Goal: Information Seeking & Learning: Learn about a topic

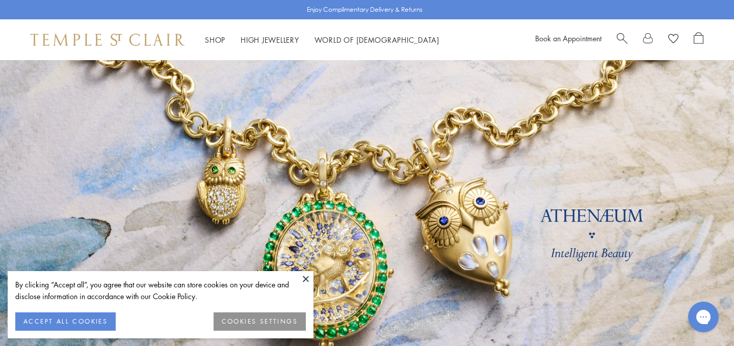
click at [305, 277] on button at bounding box center [305, 278] width 15 height 15
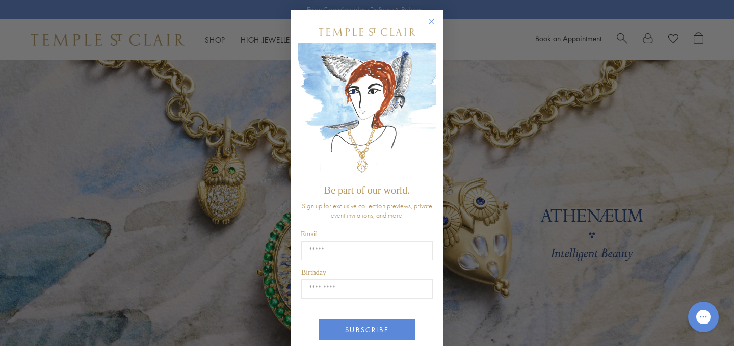
click at [213, 40] on div "Close dialog Be part of our world. Sign up for exclusive collection previews, p…" at bounding box center [367, 173] width 734 height 346
click at [432, 22] on circle "Close dialog" at bounding box center [432, 22] width 12 height 12
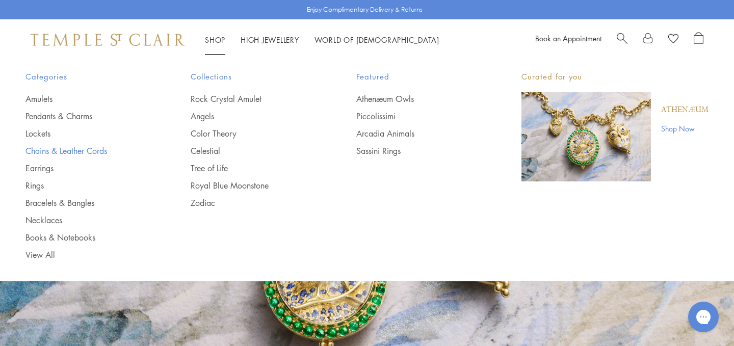
click at [85, 148] on link "Chains & Leather Cords" at bounding box center [88, 150] width 124 height 11
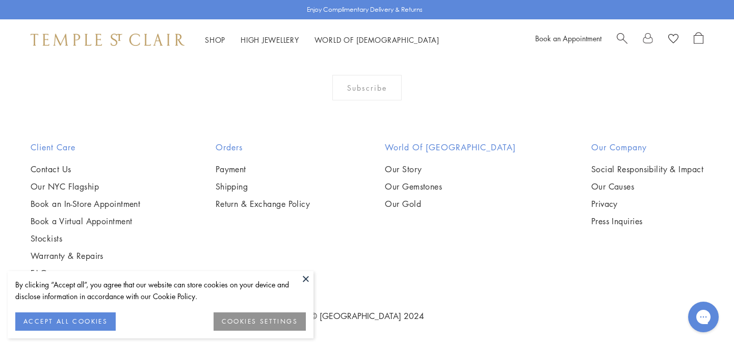
scroll to position [1013, 0]
click at [306, 280] on button at bounding box center [305, 278] width 15 height 15
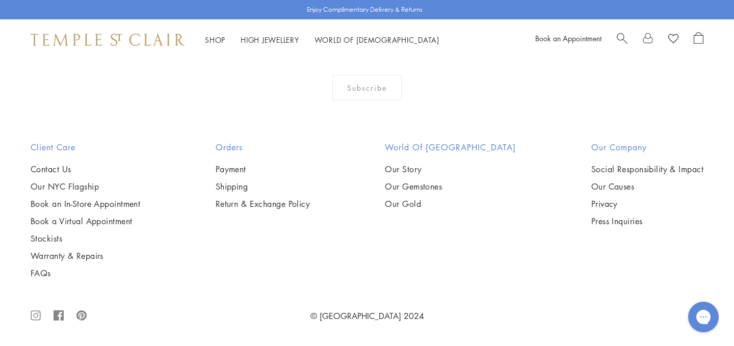
click at [0, 0] on img at bounding box center [0, 0] width 0 height 0
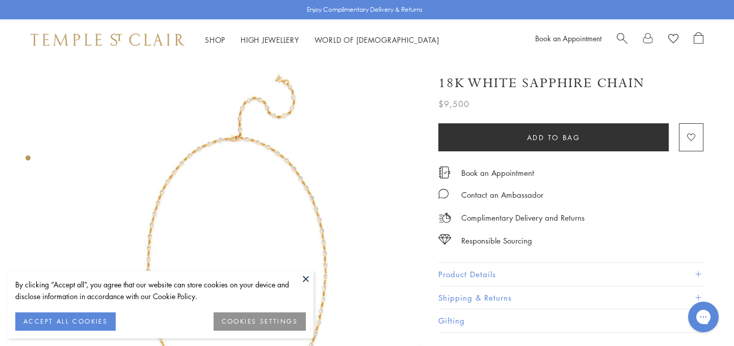
click at [299, 270] on img at bounding box center [237, 246] width 372 height 372
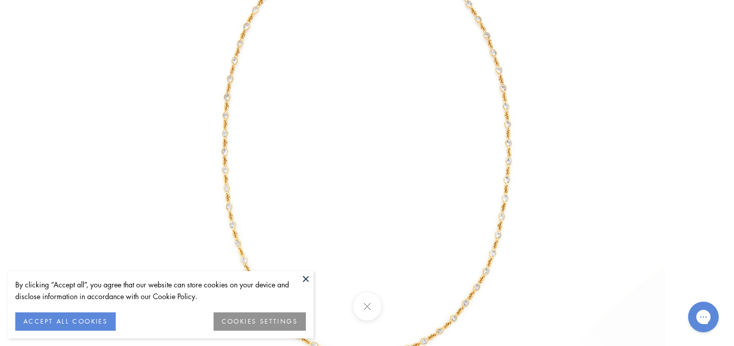
click at [306, 280] on button at bounding box center [305, 278] width 15 height 15
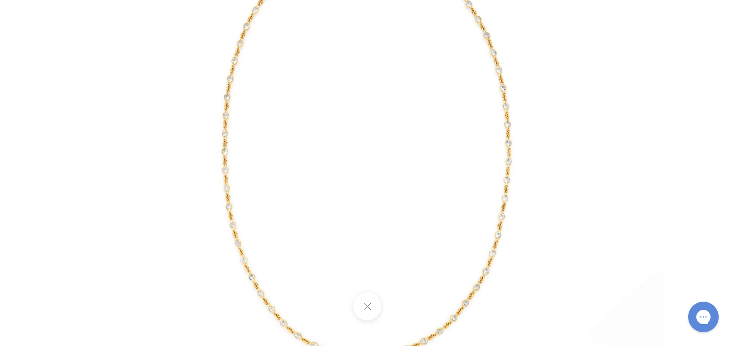
click at [483, 253] on img at bounding box center [367, 113] width 597 height 597
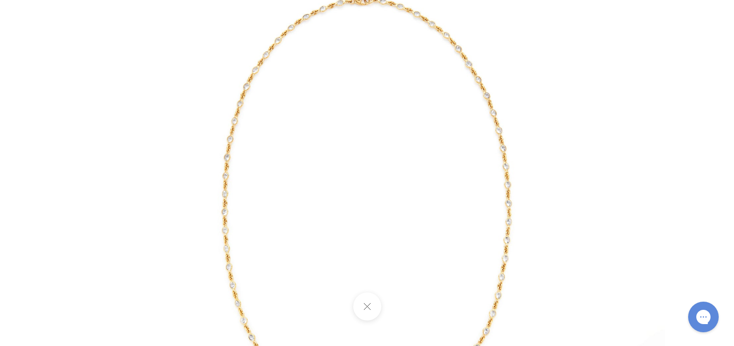
click at [512, 253] on img at bounding box center [367, 173] width 597 height 597
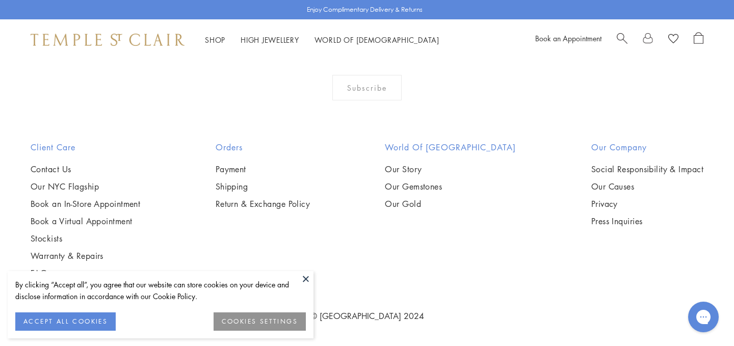
click at [306, 278] on button at bounding box center [305, 278] width 15 height 15
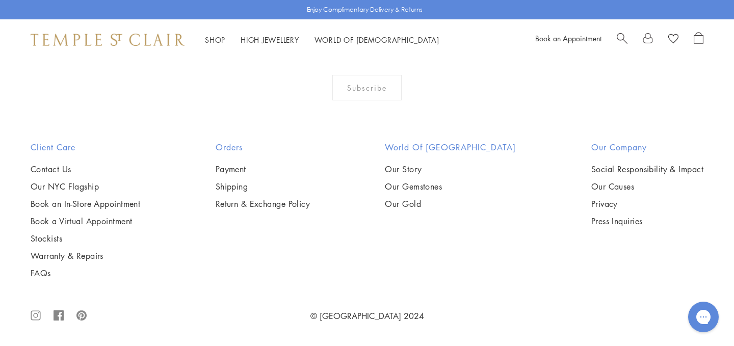
scroll to position [2154, 0]
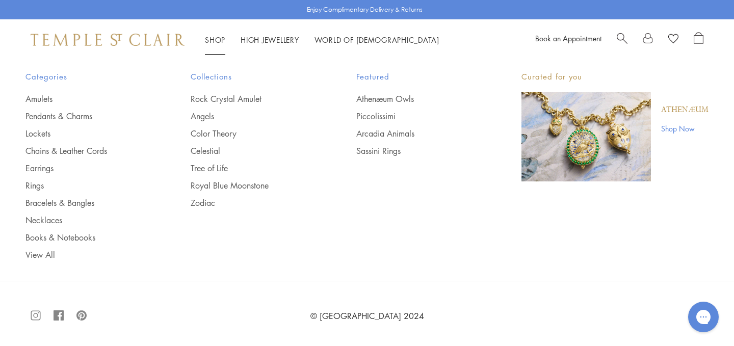
click at [217, 37] on link "Shop Shop" at bounding box center [215, 40] width 20 height 10
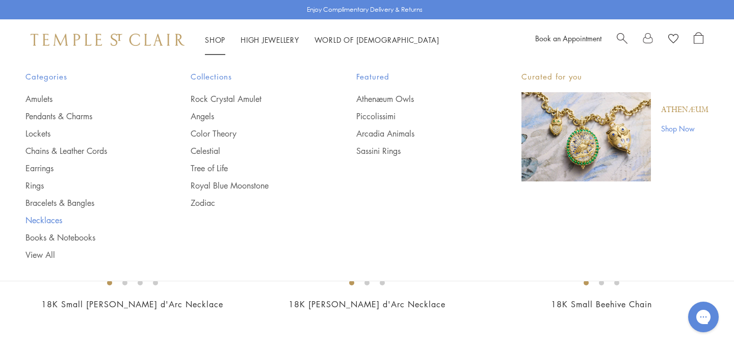
click at [35, 219] on link "Necklaces" at bounding box center [88, 220] width 124 height 11
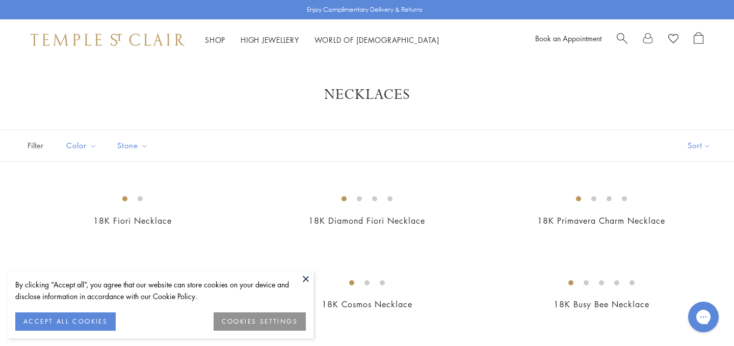
click at [305, 275] on button at bounding box center [305, 278] width 15 height 15
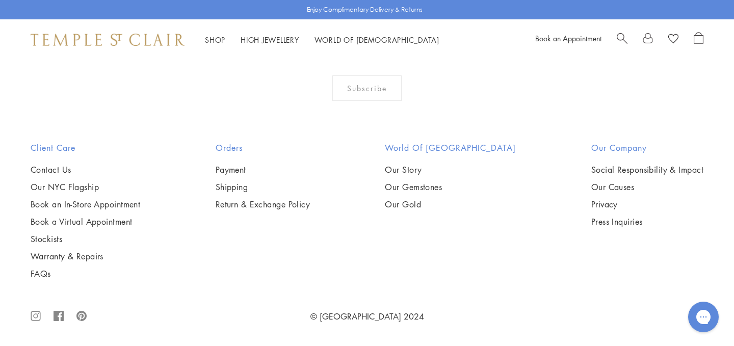
scroll to position [2895, 0]
click at [620, 36] on span "Search" at bounding box center [622, 37] width 11 height 11
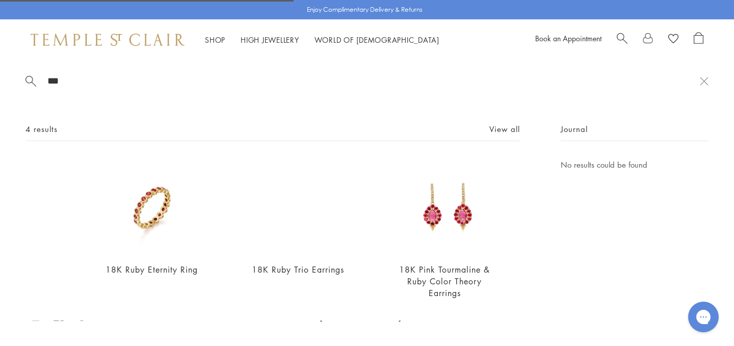
type input "****"
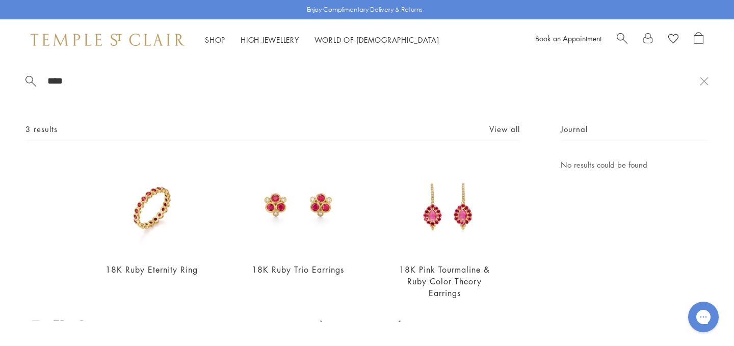
scroll to position [31, 0]
